Goal: Information Seeking & Learning: Learn about a topic

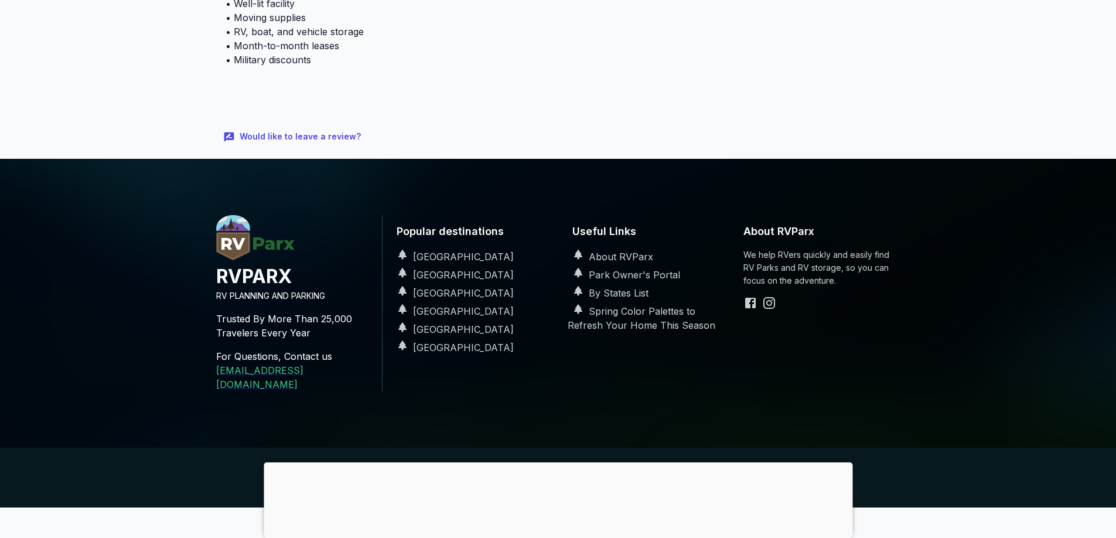
scroll to position [693, 0]
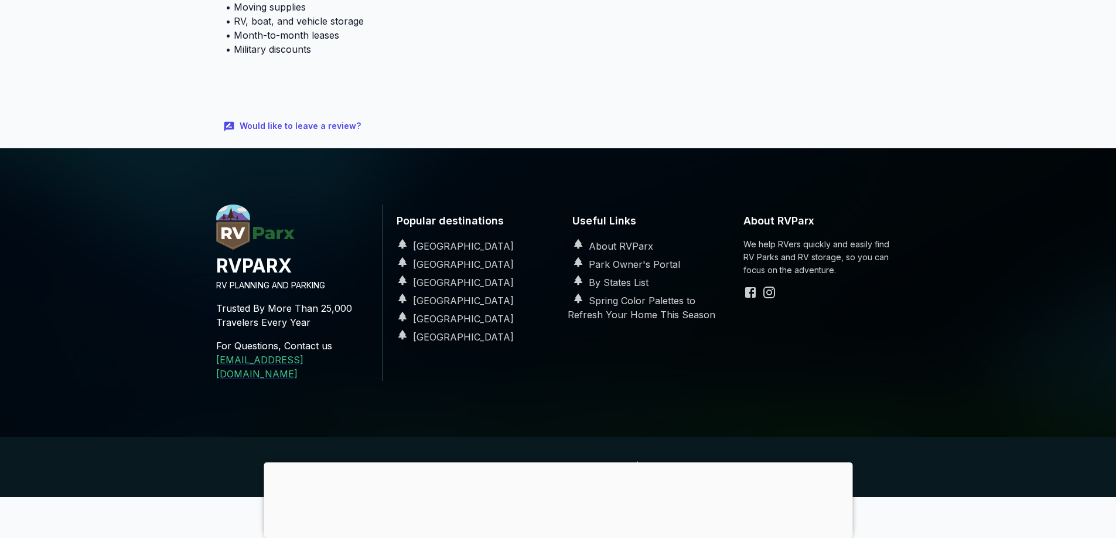
click at [550, 462] on div at bounding box center [558, 462] width 589 height 0
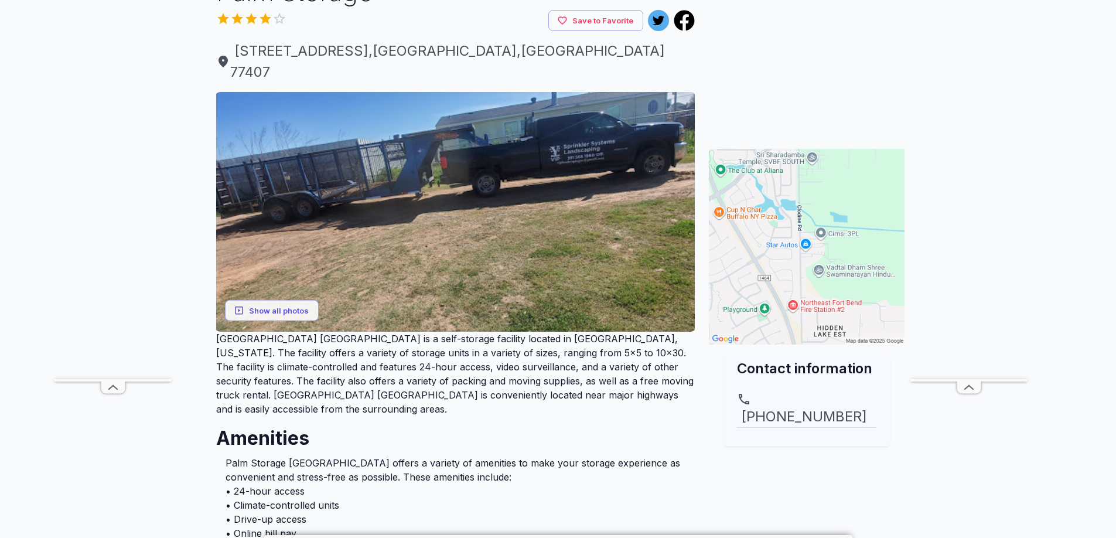
scroll to position [0, 0]
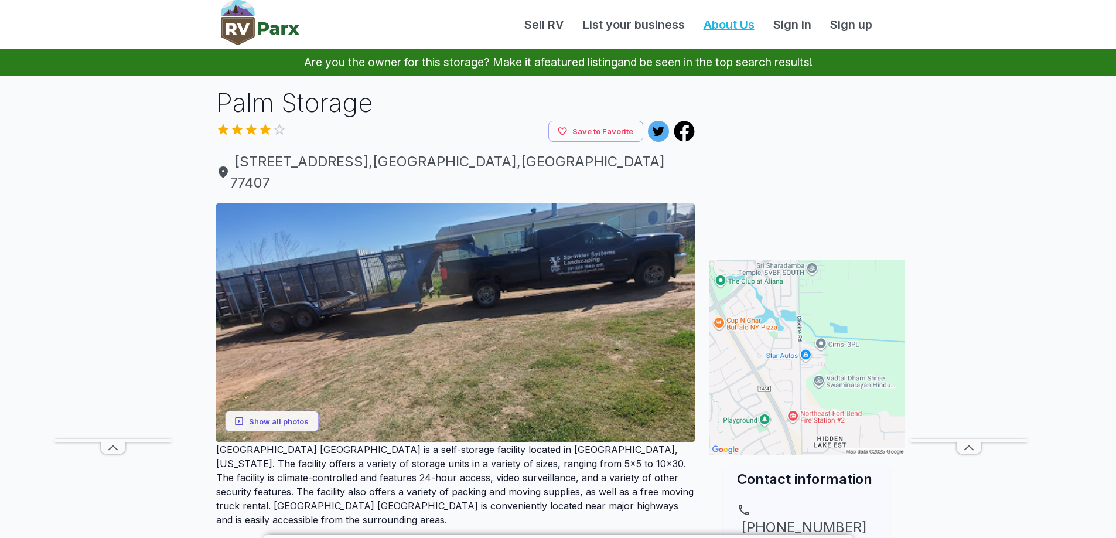
click at [736, 25] on link "About Us" at bounding box center [729, 25] width 70 height 18
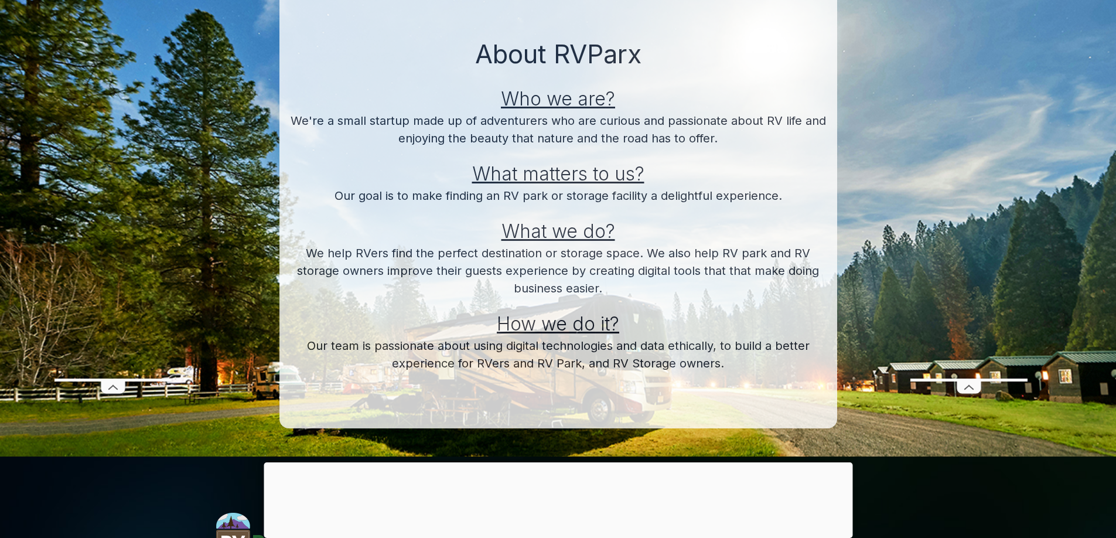
scroll to position [117, 0]
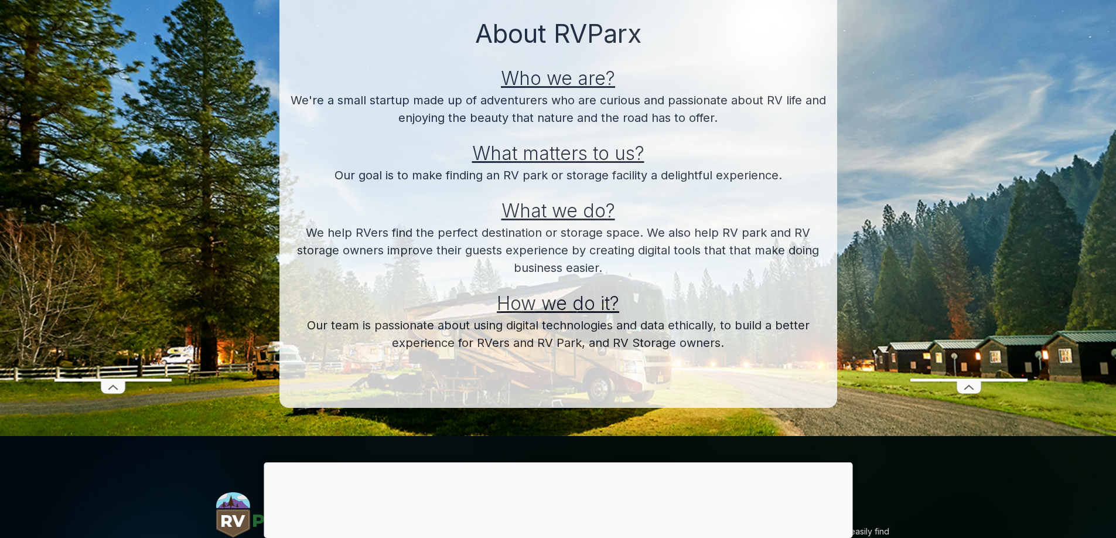
click at [552, 462] on div at bounding box center [558, 462] width 589 height 0
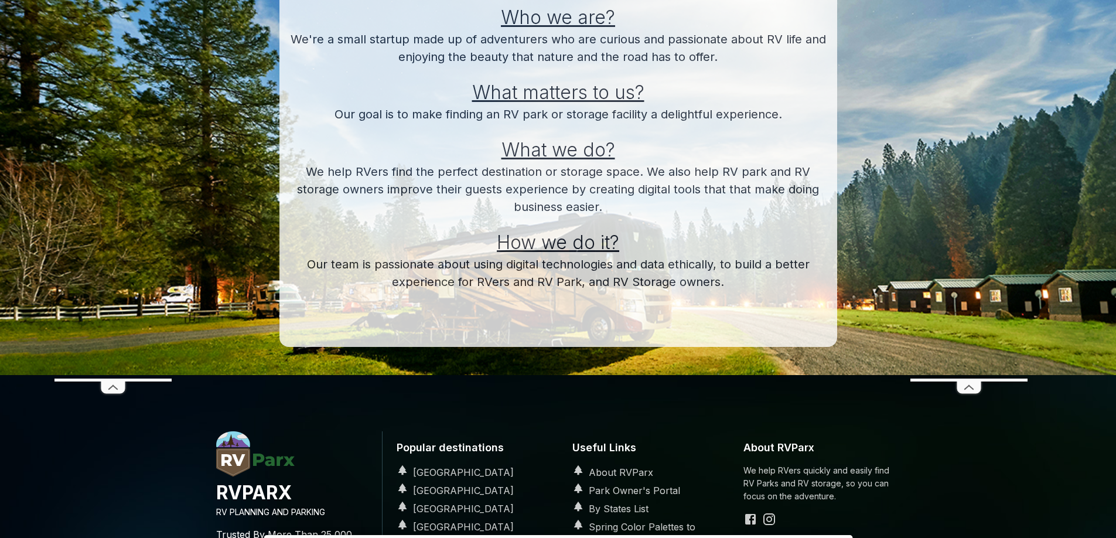
scroll to position [0, 0]
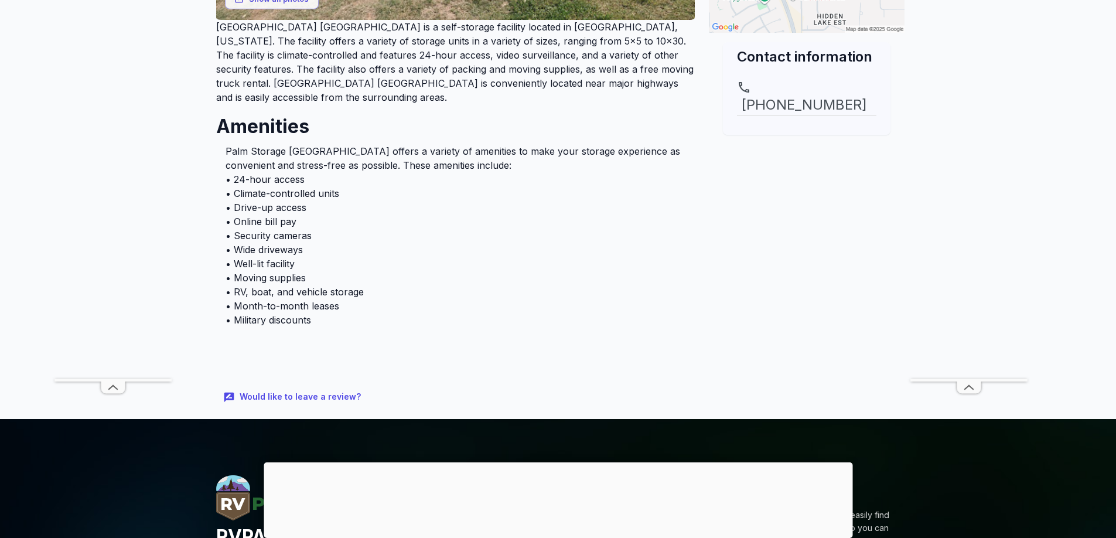
scroll to position [234, 0]
